Goal: Task Accomplishment & Management: Use online tool/utility

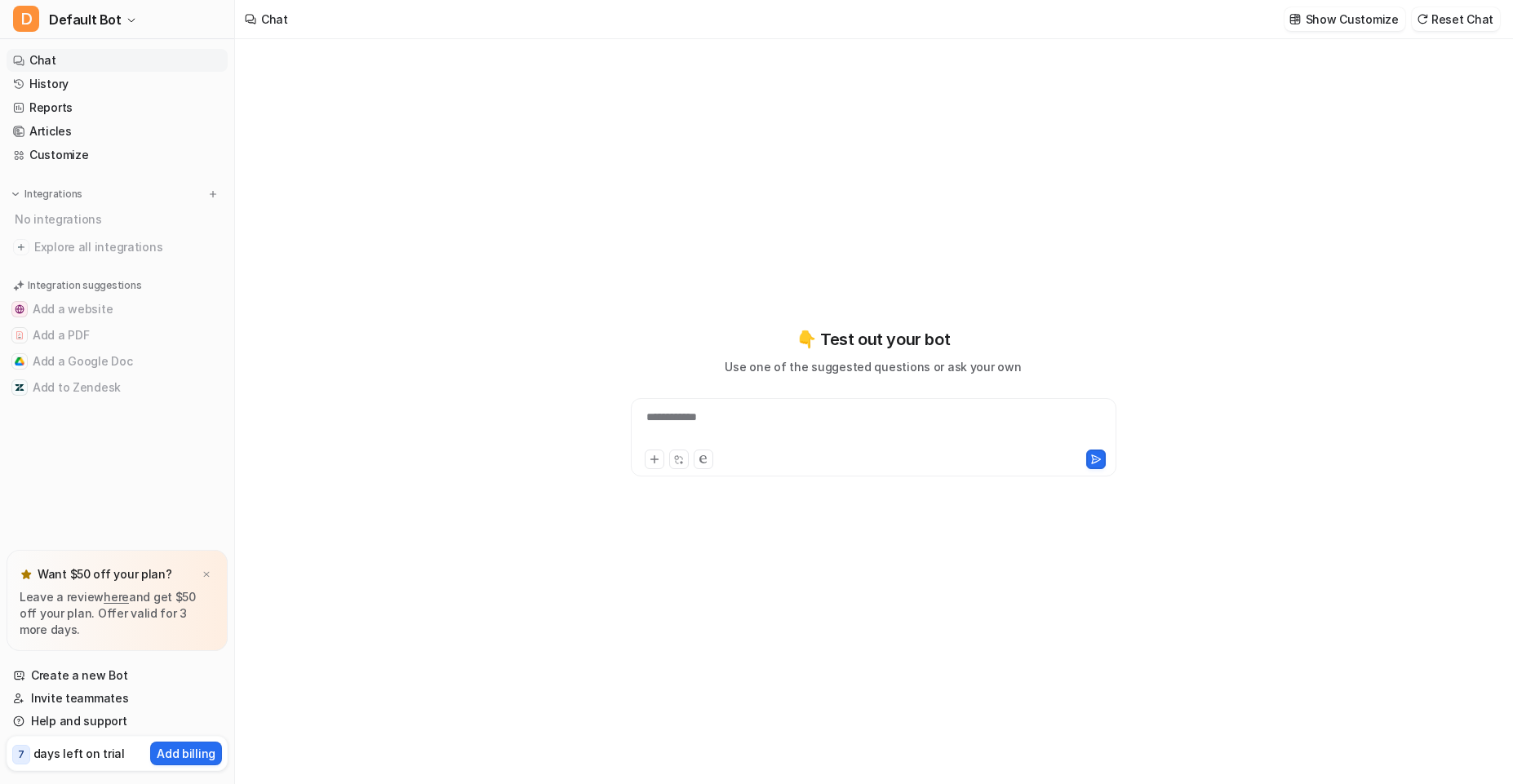
type textarea "**********"
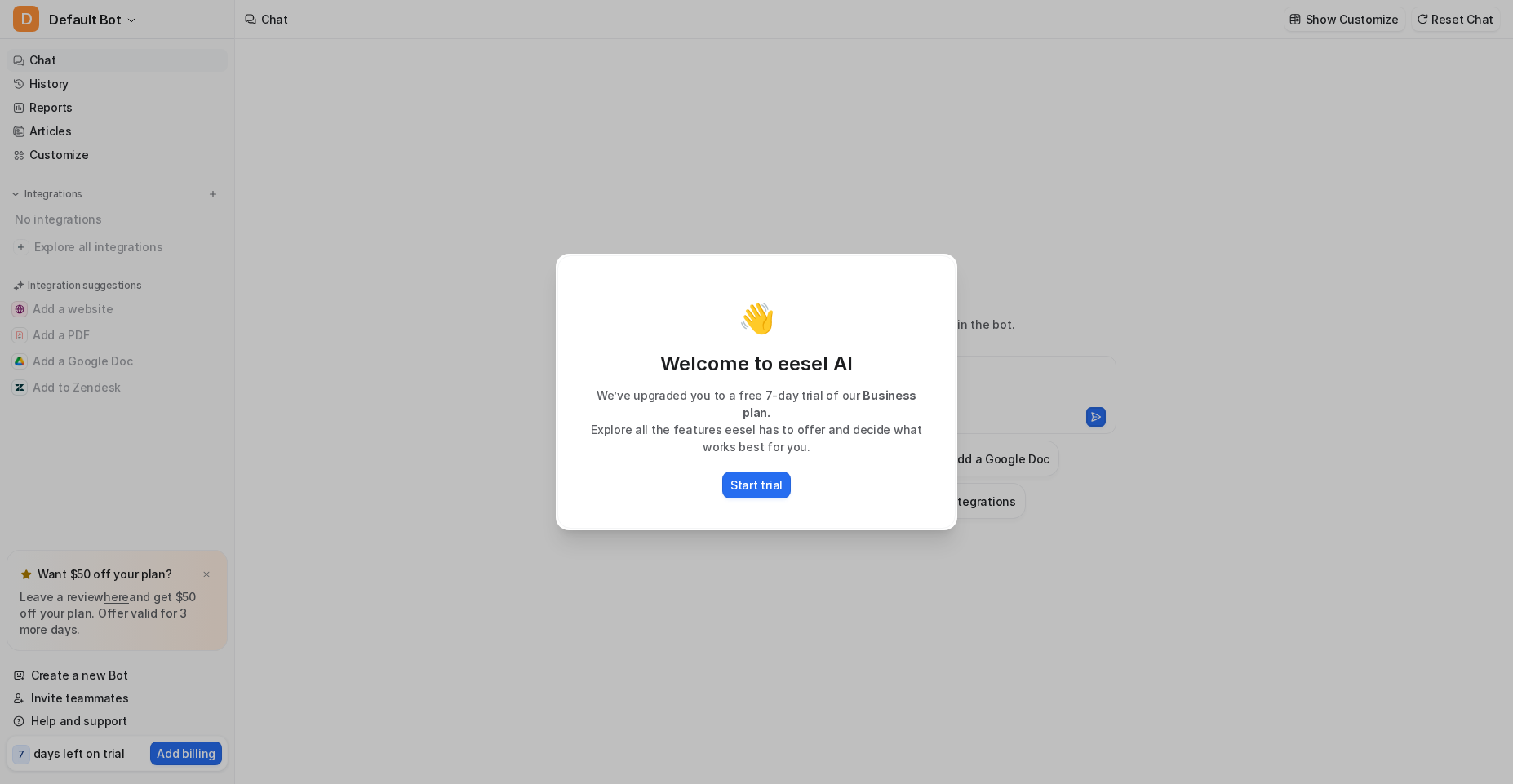
click at [758, 458] on div "👋 Welcome to eesel AI We’ve upgraded you to a free 7-day trial of our Business …" at bounding box center [756, 392] width 398 height 273
click at [758, 484] on p "Start trial" at bounding box center [756, 484] width 52 height 17
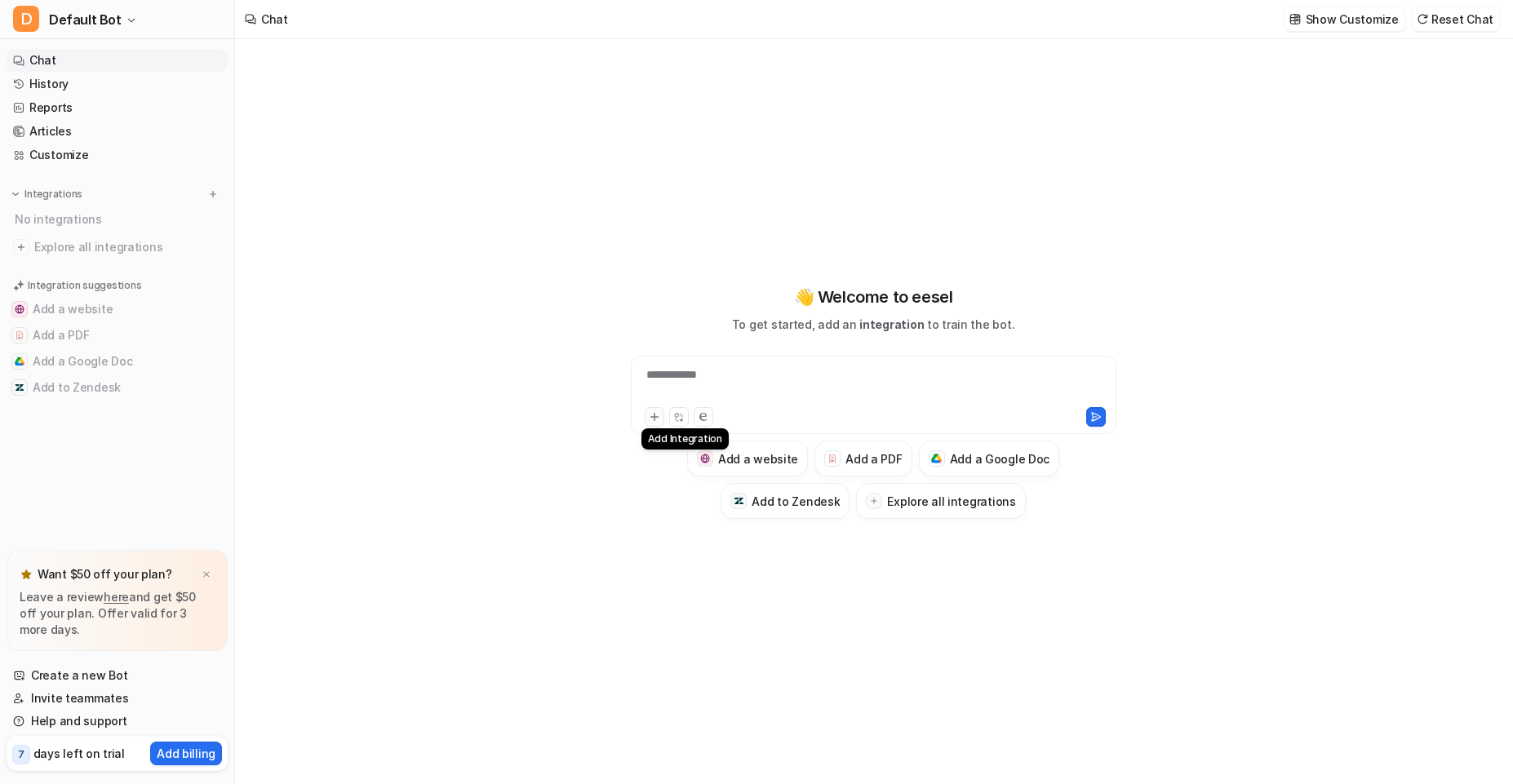
click at [658, 412] on icon at bounding box center [654, 418] width 12 height 12
